Goal: Task Accomplishment & Management: Use online tool/utility

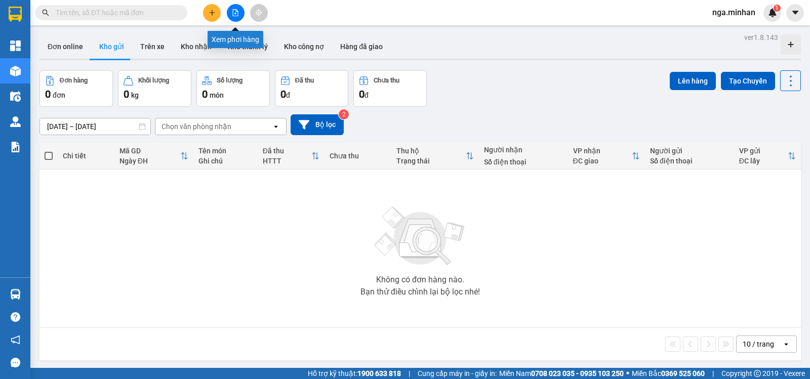
click at [238, 10] on icon "file-add" at bounding box center [235, 12] width 7 height 7
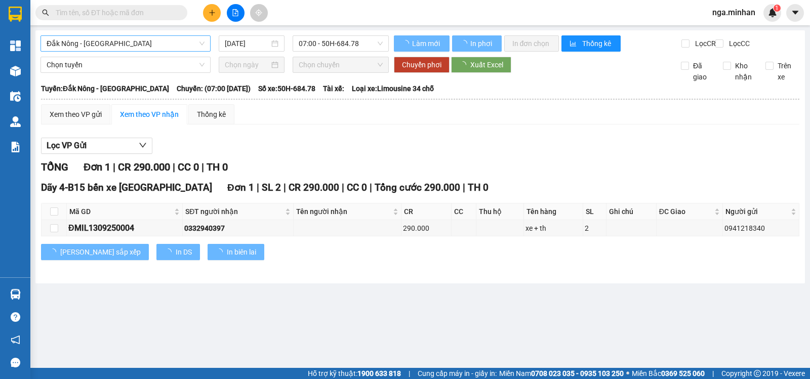
click at [132, 46] on span "Đắk Nông - Sài Gòn" at bounding box center [126, 43] width 158 height 15
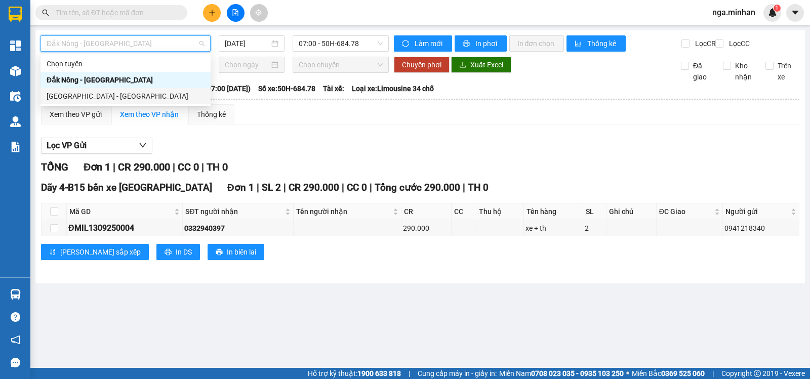
click at [101, 93] on div "Sài Gòn - Đắk Nông" at bounding box center [126, 96] width 158 height 11
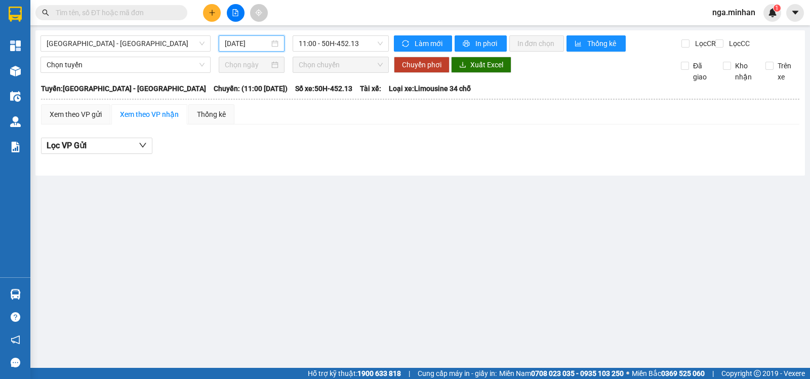
click at [229, 44] on input "14/09/2025" at bounding box center [247, 43] width 45 height 11
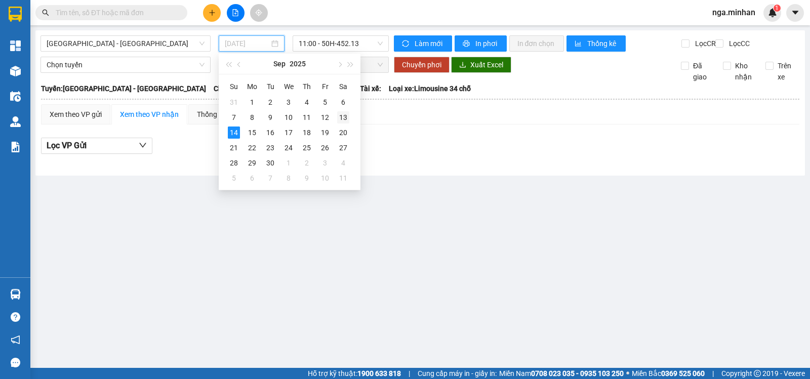
click at [343, 117] on div "13" at bounding box center [343, 117] width 12 height 12
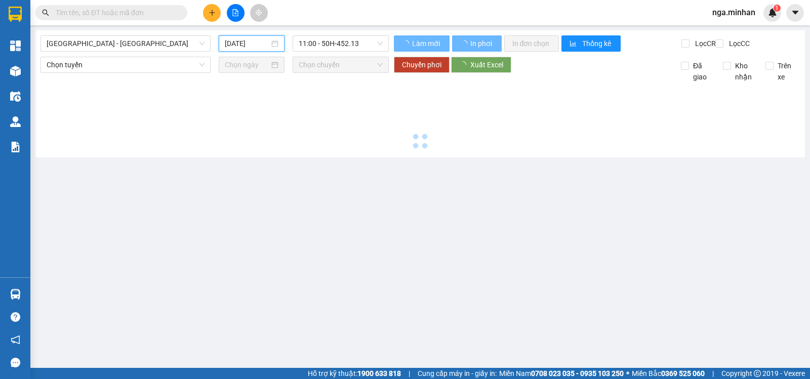
type input "13/09/2025"
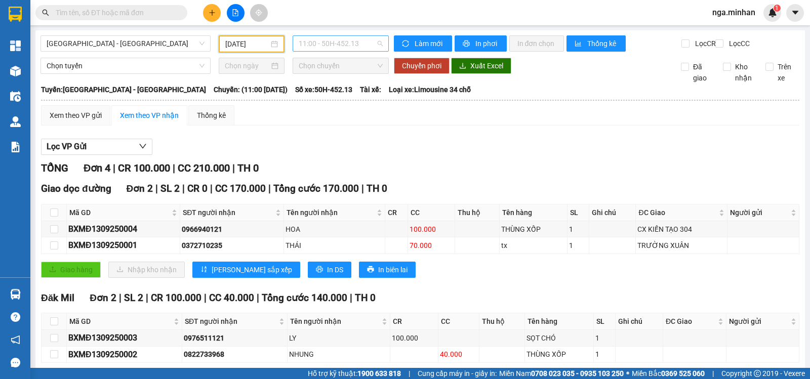
click at [364, 41] on span "11:00 - 50H-452.13" at bounding box center [341, 43] width 84 height 15
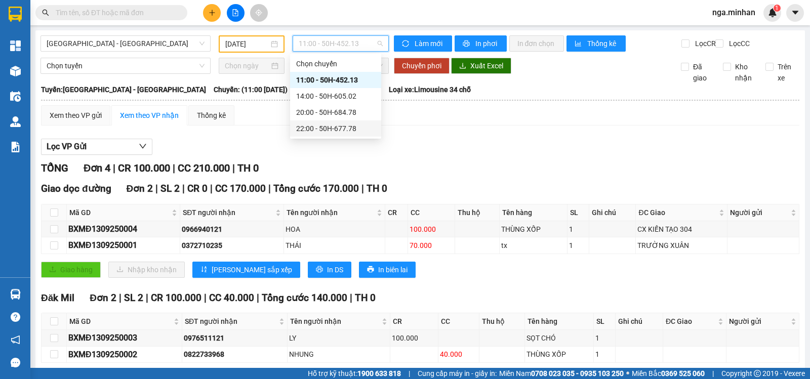
click at [352, 128] on div "22:00 - 50H-677.78" at bounding box center [335, 128] width 79 height 11
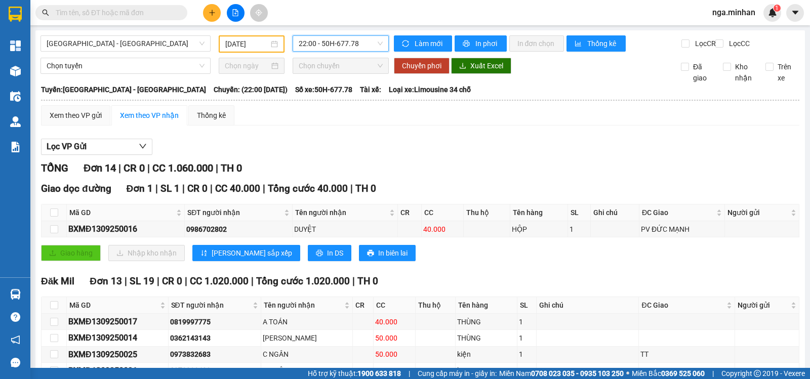
click at [352, 48] on span "22:00 - 50H-677.78" at bounding box center [341, 43] width 84 height 15
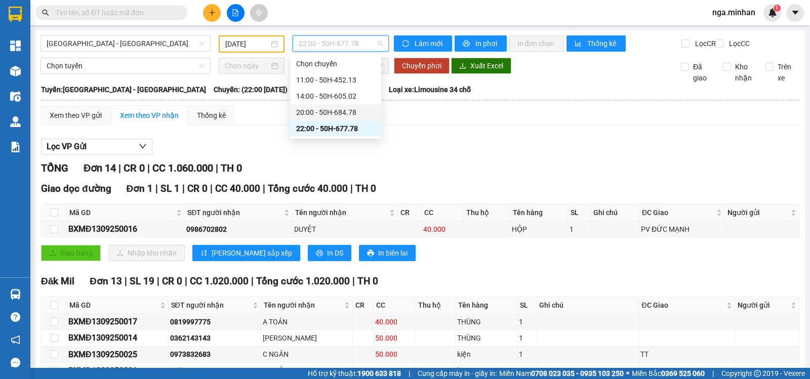
click at [328, 113] on div "20:00 - 50H-684.78" at bounding box center [335, 112] width 79 height 11
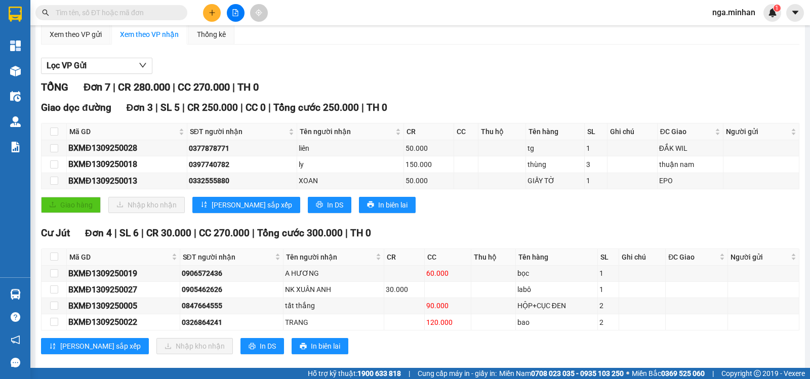
scroll to position [103, 0]
